Goal: Information Seeking & Learning: Learn about a topic

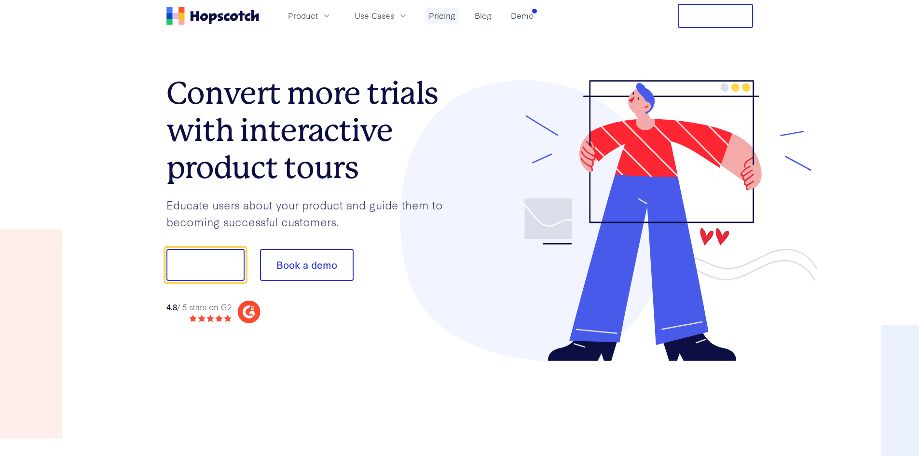
click at [444, 18] on link "Pricing" at bounding box center [442, 16] width 34 height 16
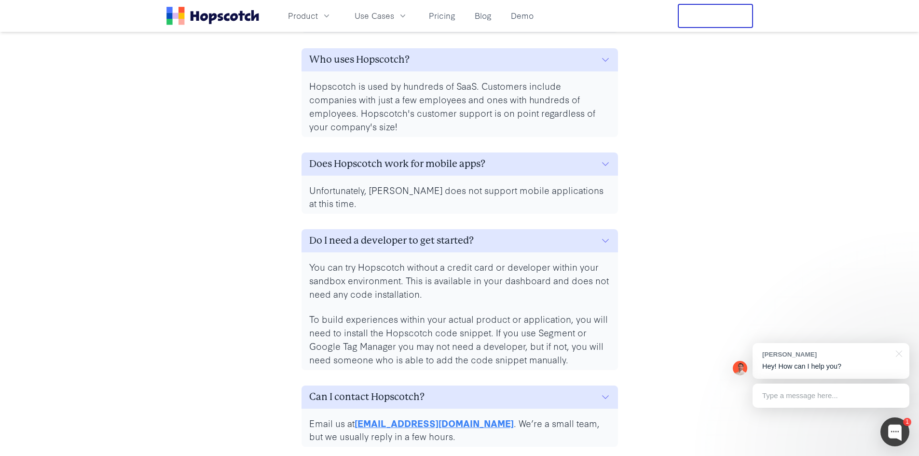
scroll to position [4233, 0]
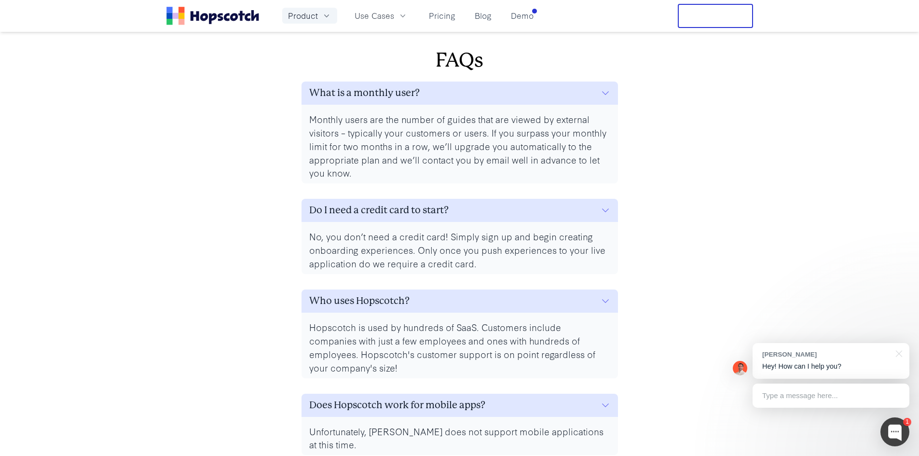
click at [316, 14] on span "Product" at bounding box center [303, 16] width 30 height 12
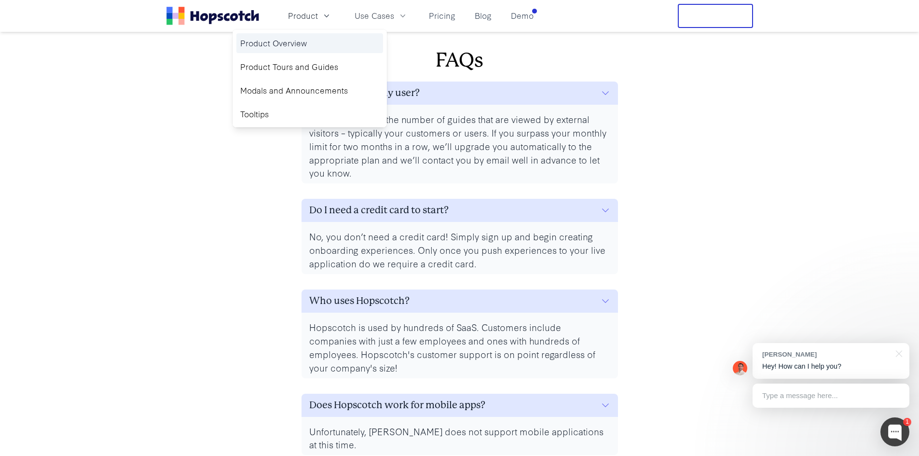
click at [286, 43] on link "Product Overview" at bounding box center [309, 43] width 147 height 20
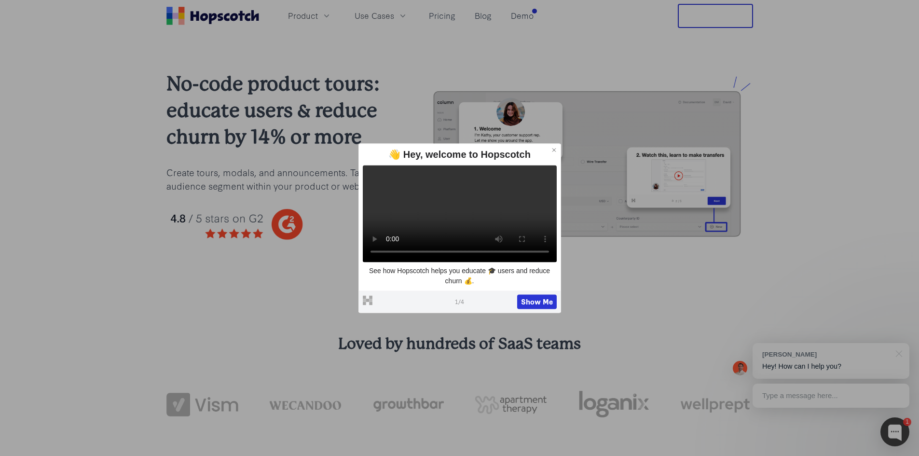
click at [553, 147] on icon at bounding box center [554, 150] width 7 height 7
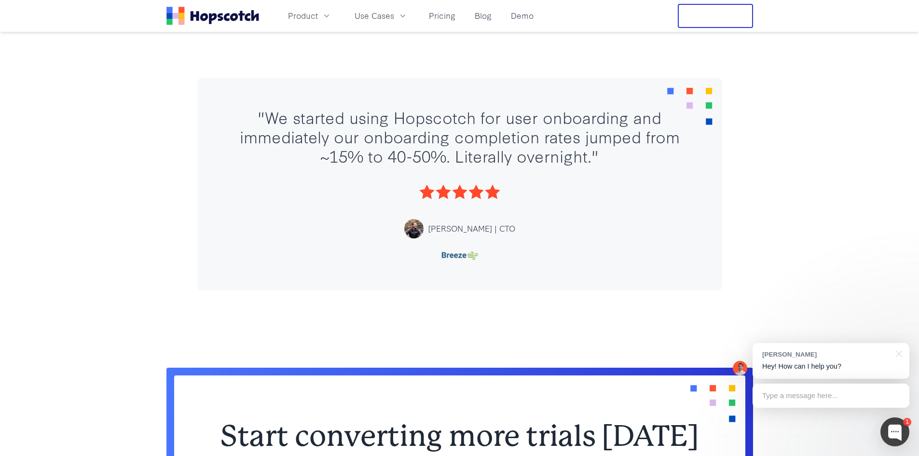
scroll to position [289, 0]
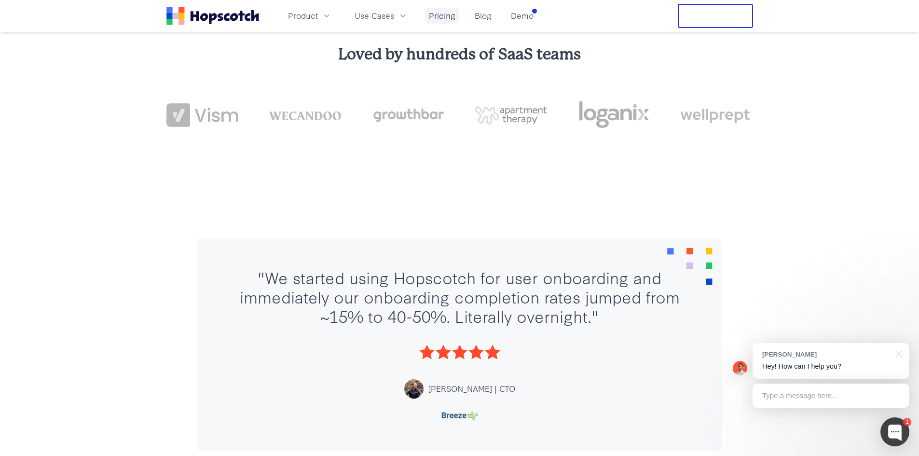
click at [446, 17] on link "Pricing" at bounding box center [442, 16] width 34 height 16
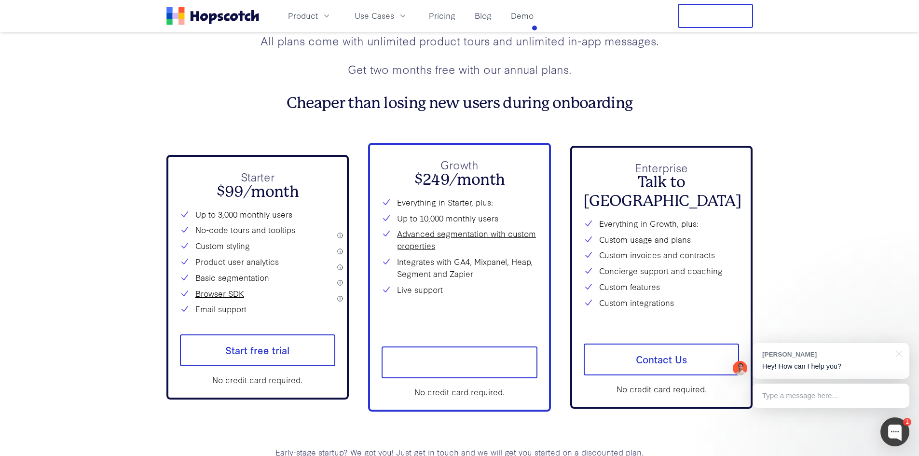
scroll to position [3510, 0]
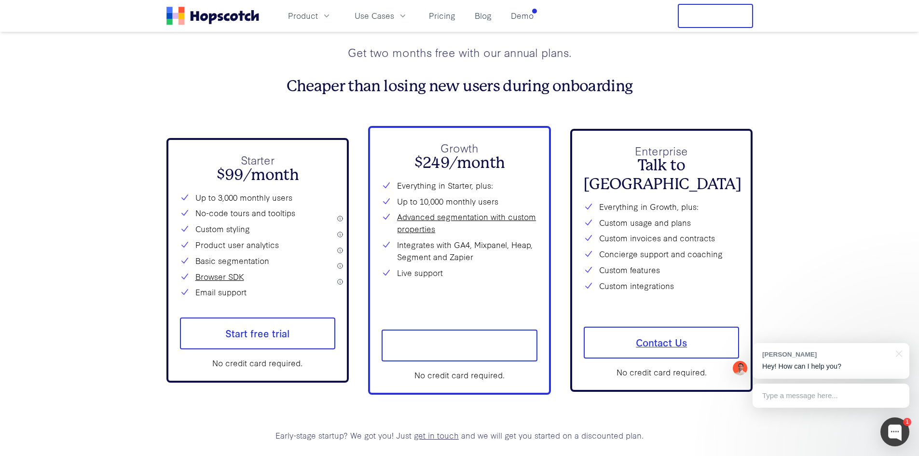
click at [656, 358] on span "Contact Us" at bounding box center [662, 343] width 156 height 32
click at [894, 425] on div at bounding box center [894, 431] width 29 height 29
